Goal: Navigation & Orientation: Find specific page/section

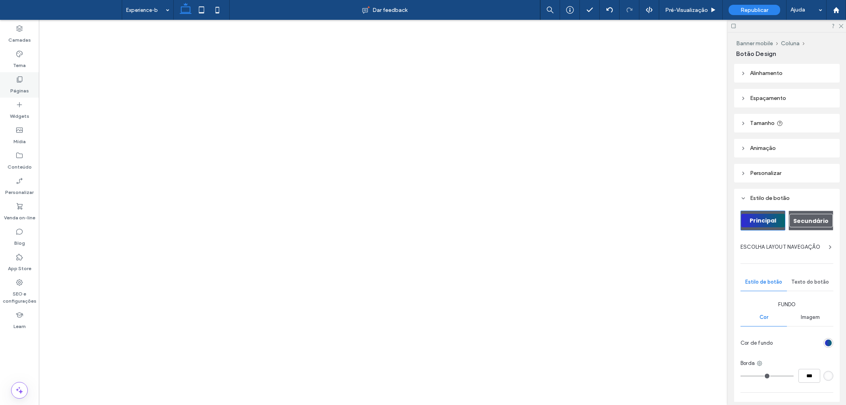
click at [20, 89] on label "Páginas" at bounding box center [19, 88] width 19 height 11
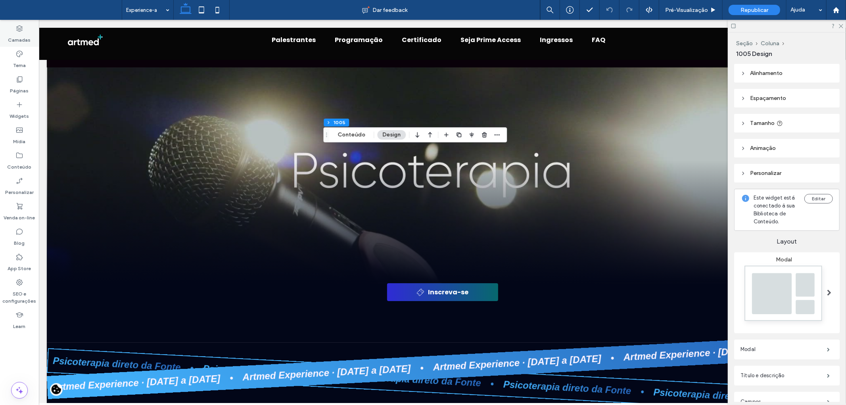
click at [25, 27] on div "Camadas" at bounding box center [19, 33] width 39 height 25
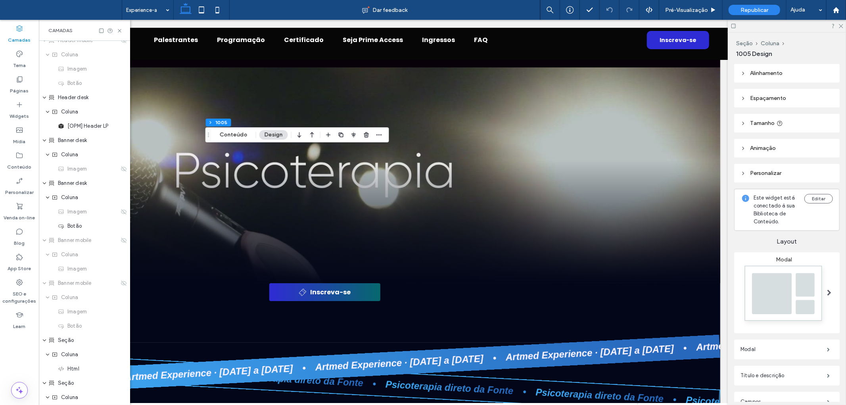
scroll to position [1452, 0]
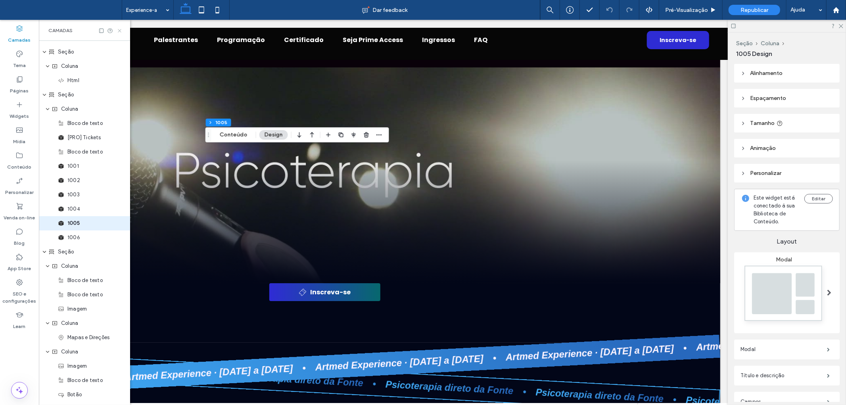
click at [120, 28] on icon at bounding box center [120, 31] width 6 height 6
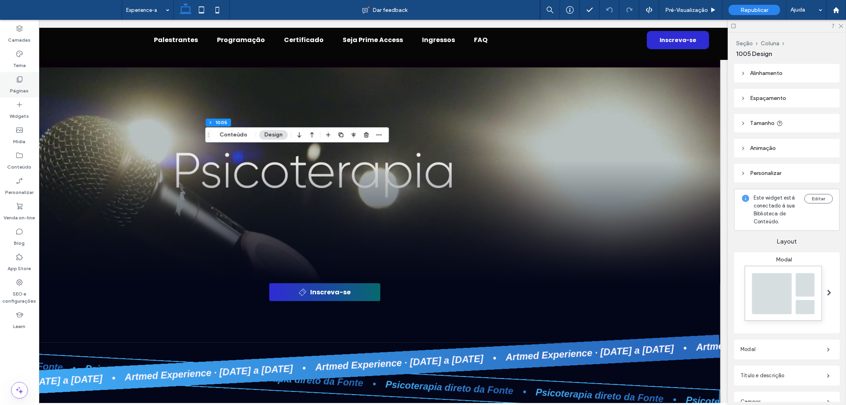
click at [17, 86] on label "Páginas" at bounding box center [19, 88] width 19 height 11
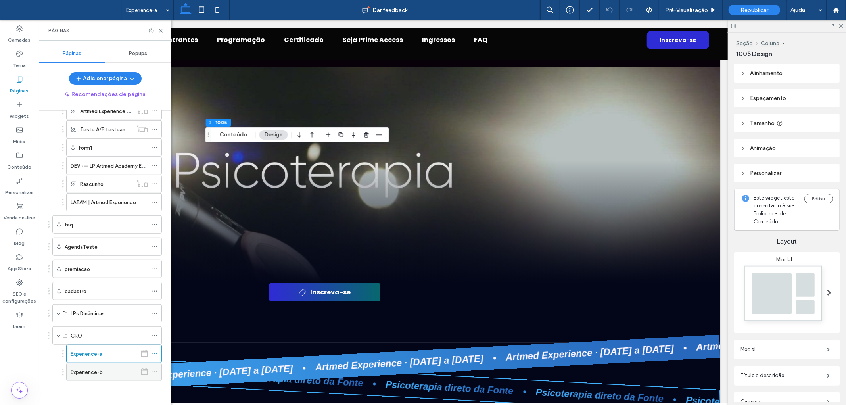
scroll to position [486, 0]
click at [98, 375] on label "Experience-b" at bounding box center [87, 372] width 32 height 14
